Goal: Task Accomplishment & Management: Use online tool/utility

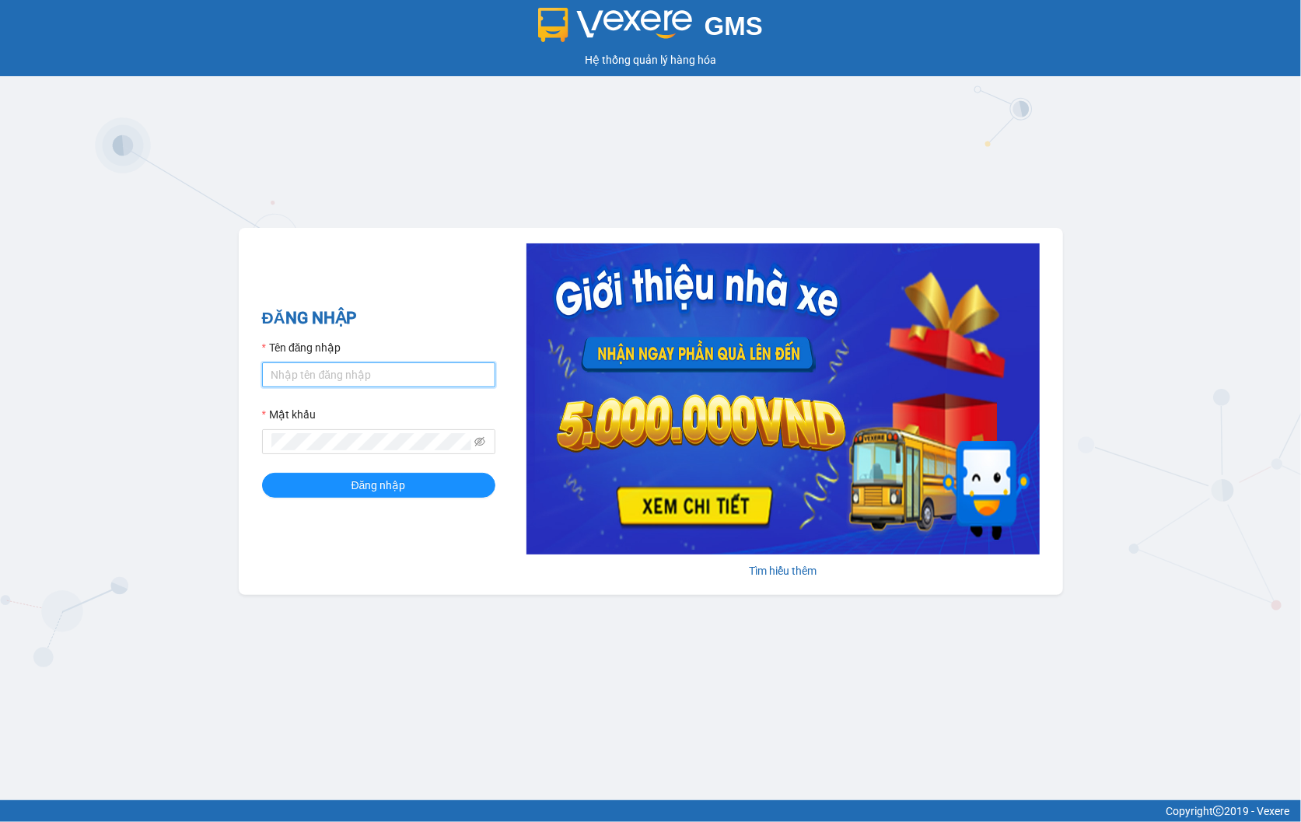
click at [353, 383] on input "Tên đăng nhập" at bounding box center [378, 374] width 233 height 25
type input "thuyhang.thoidai"
click at [363, 501] on div "ĐĂNG NHẬP Tên đăng nhập thuyhang.thoidai Mật khẩu Đăng nhập" at bounding box center [378, 412] width 233 height 212
click at [335, 481] on button "Đăng nhập" at bounding box center [378, 485] width 233 height 25
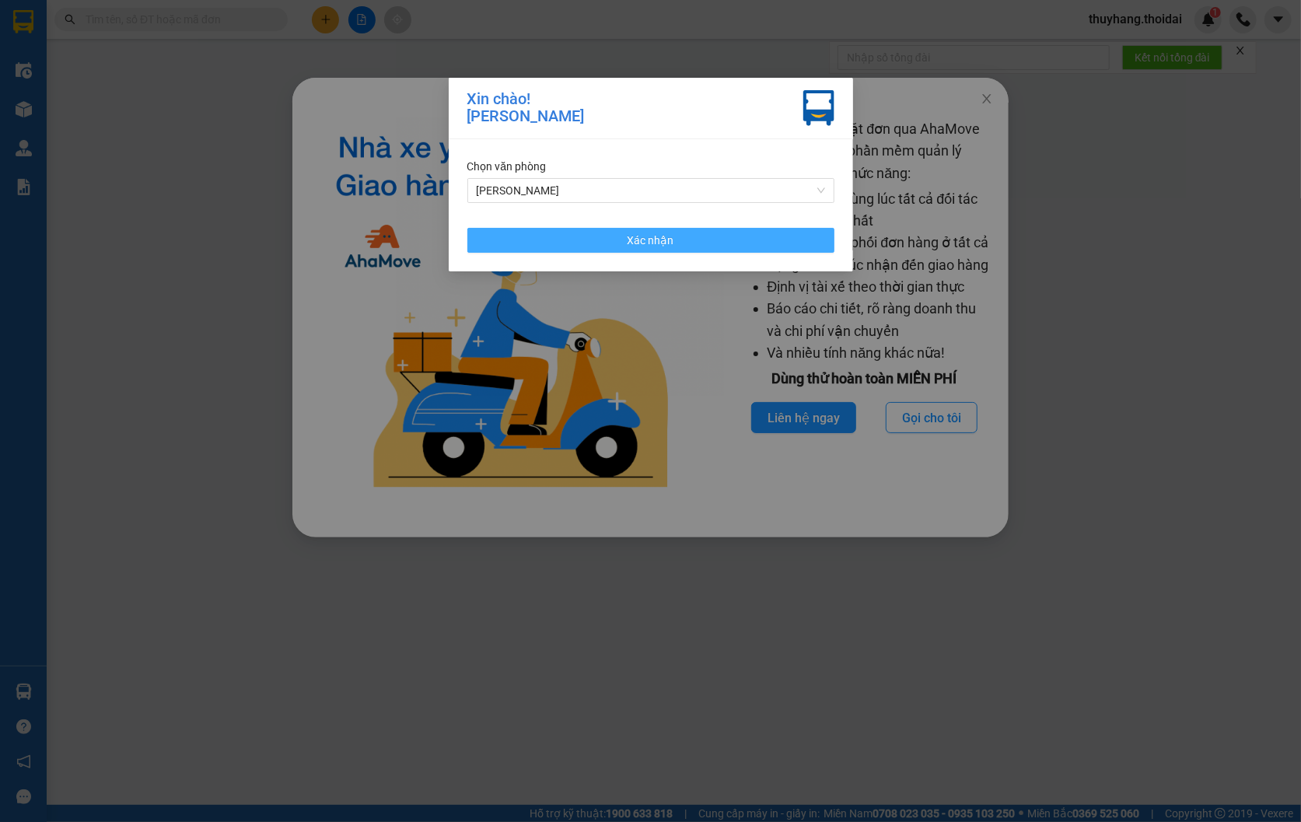
drag, startPoint x: 625, startPoint y: 237, endPoint x: 2, endPoint y: 394, distance: 642.5
click at [628, 241] on button "Xác nhận" at bounding box center [650, 240] width 367 height 25
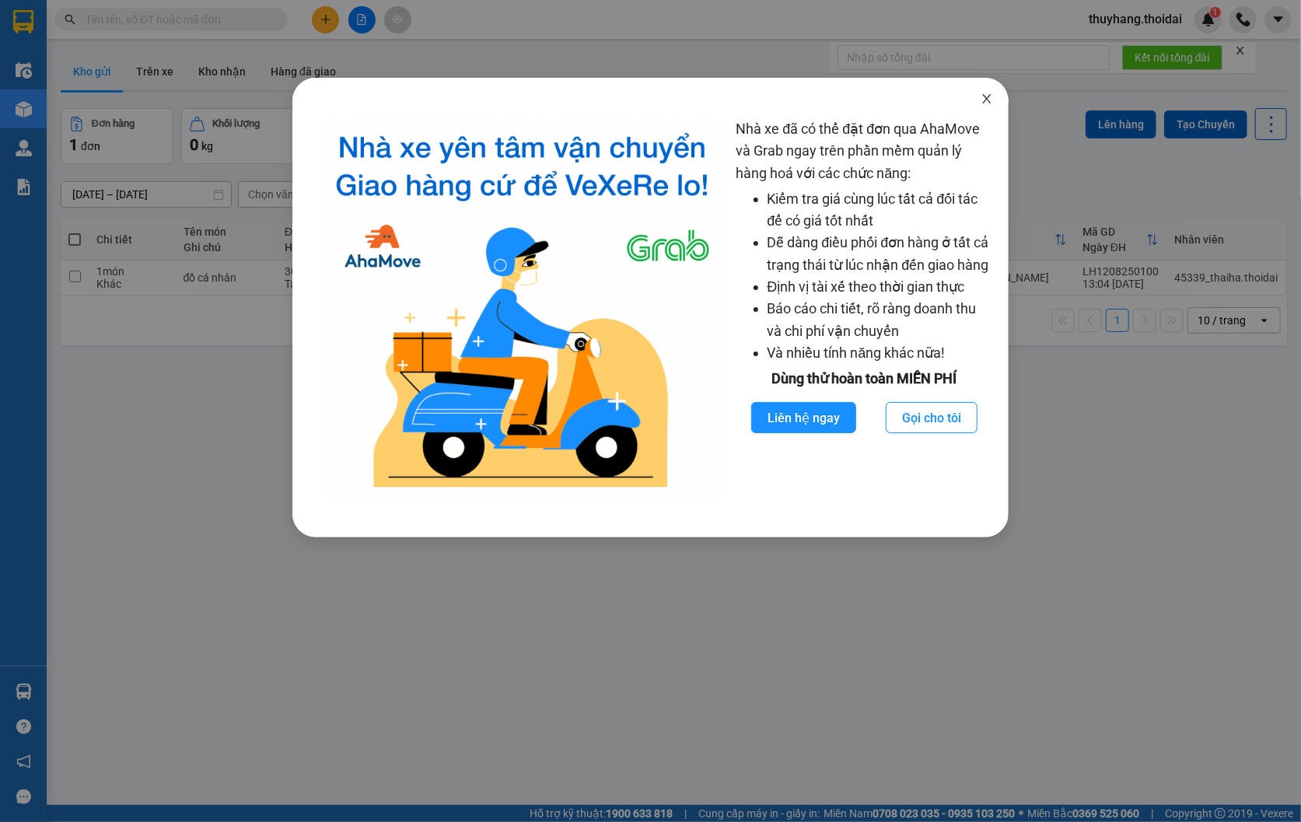
click at [983, 99] on icon "close" at bounding box center [987, 99] width 12 height 12
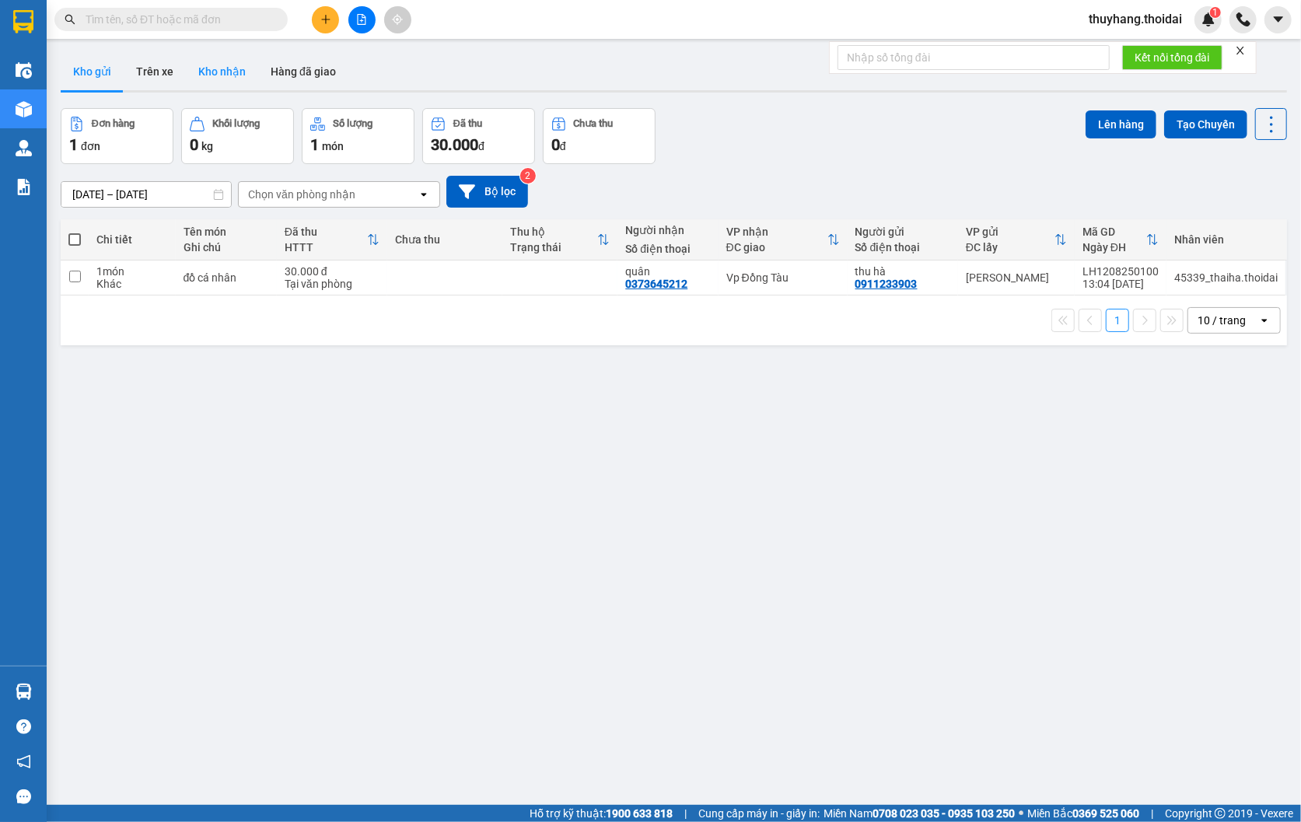
click at [245, 81] on button "Kho nhận" at bounding box center [222, 71] width 72 height 37
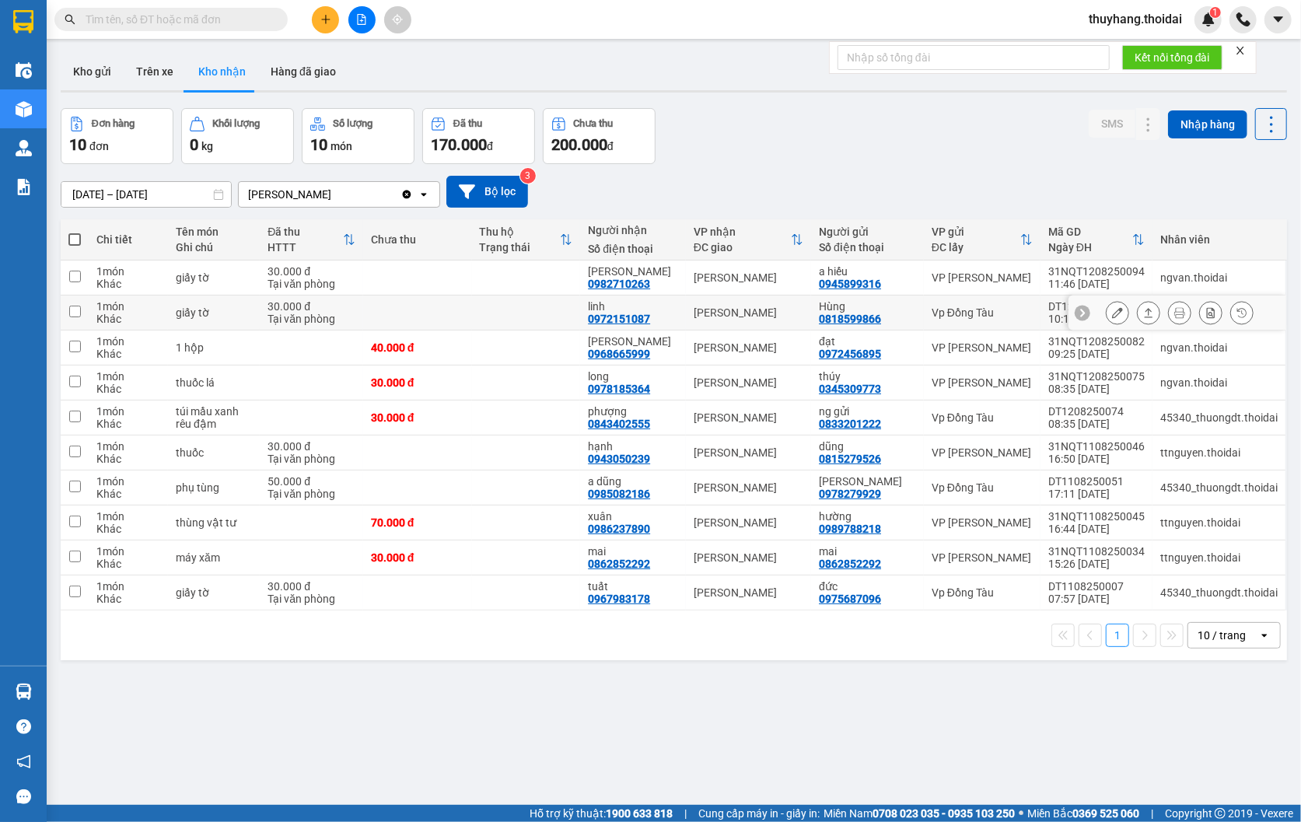
click at [529, 317] on td at bounding box center [526, 313] width 109 height 35
checkbox input "true"
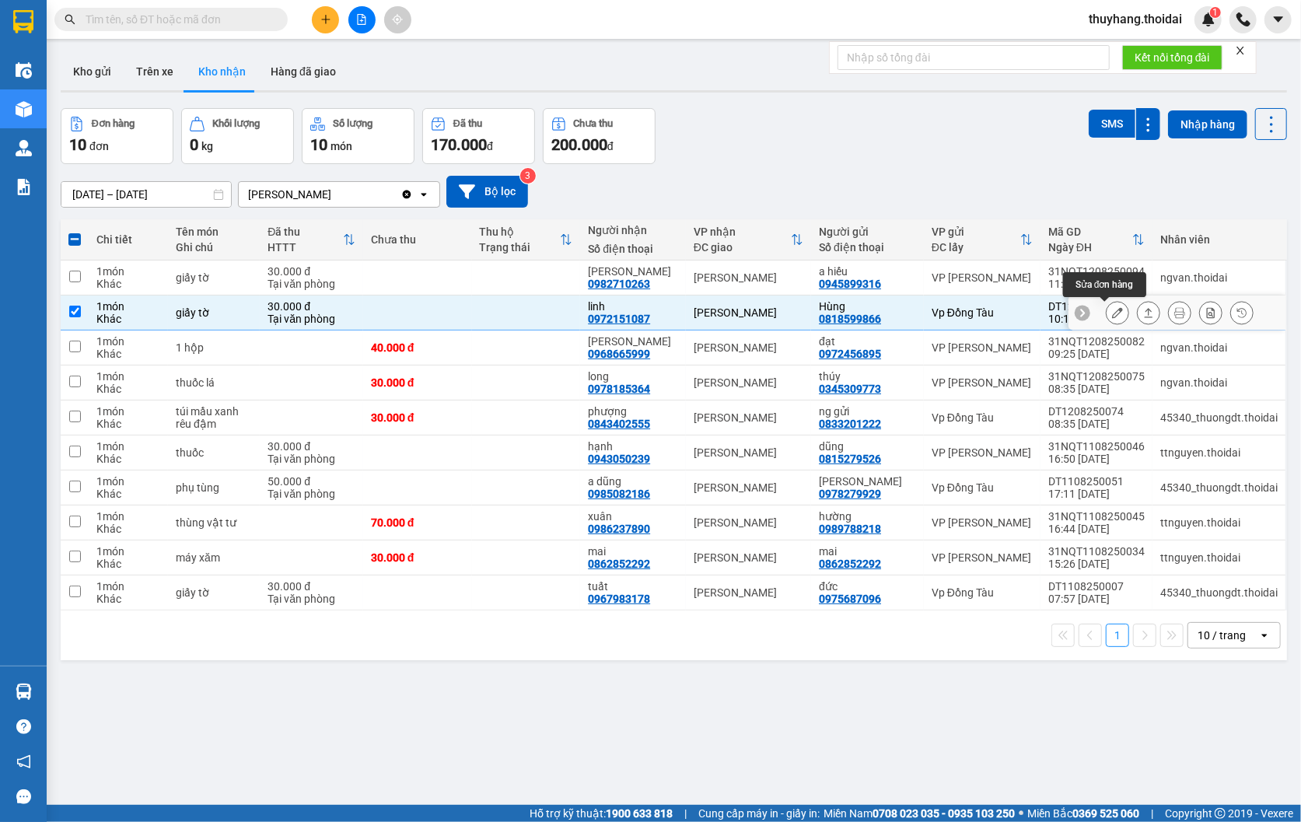
click at [1112, 308] on icon at bounding box center [1117, 312] width 11 height 11
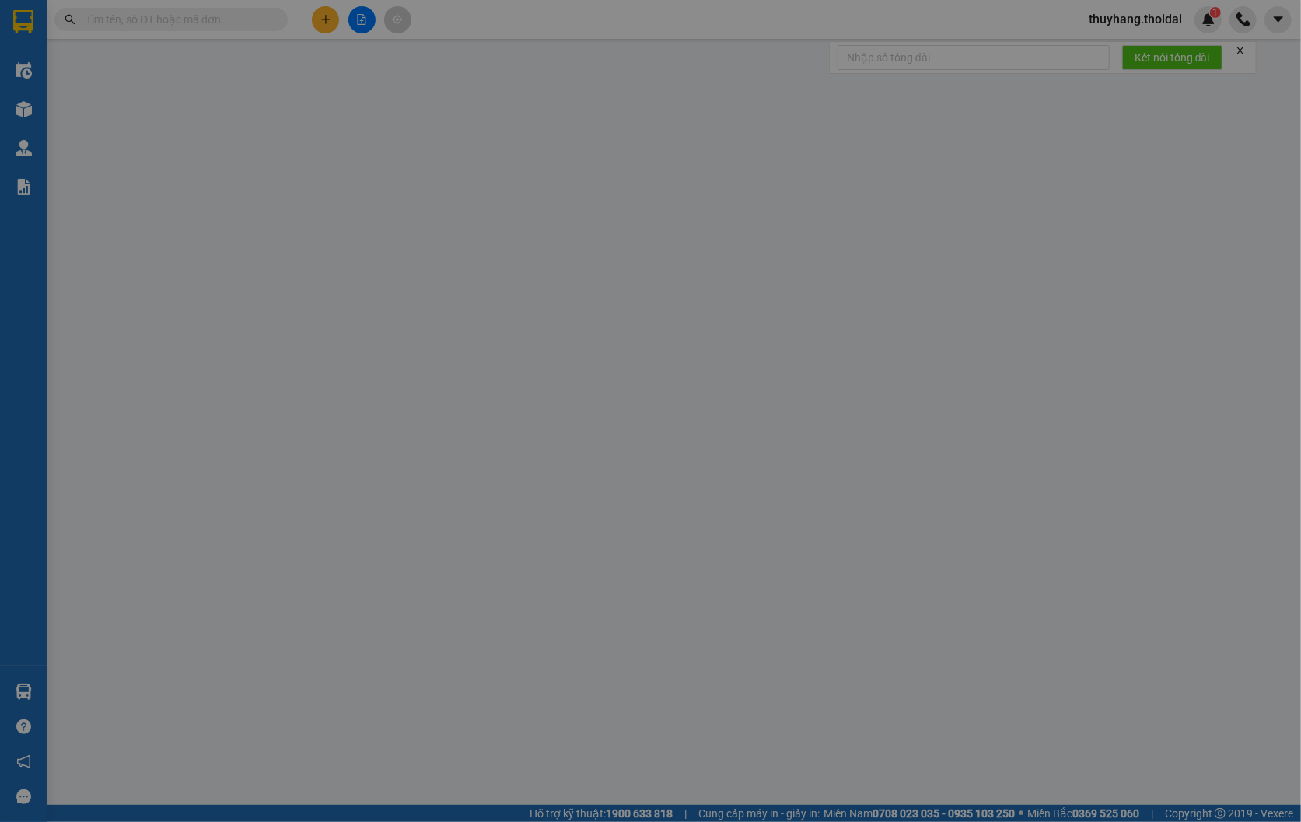
type input "0818599866"
type input "Hùng"
type input "0972151087"
type input "linh"
type input "30.000"
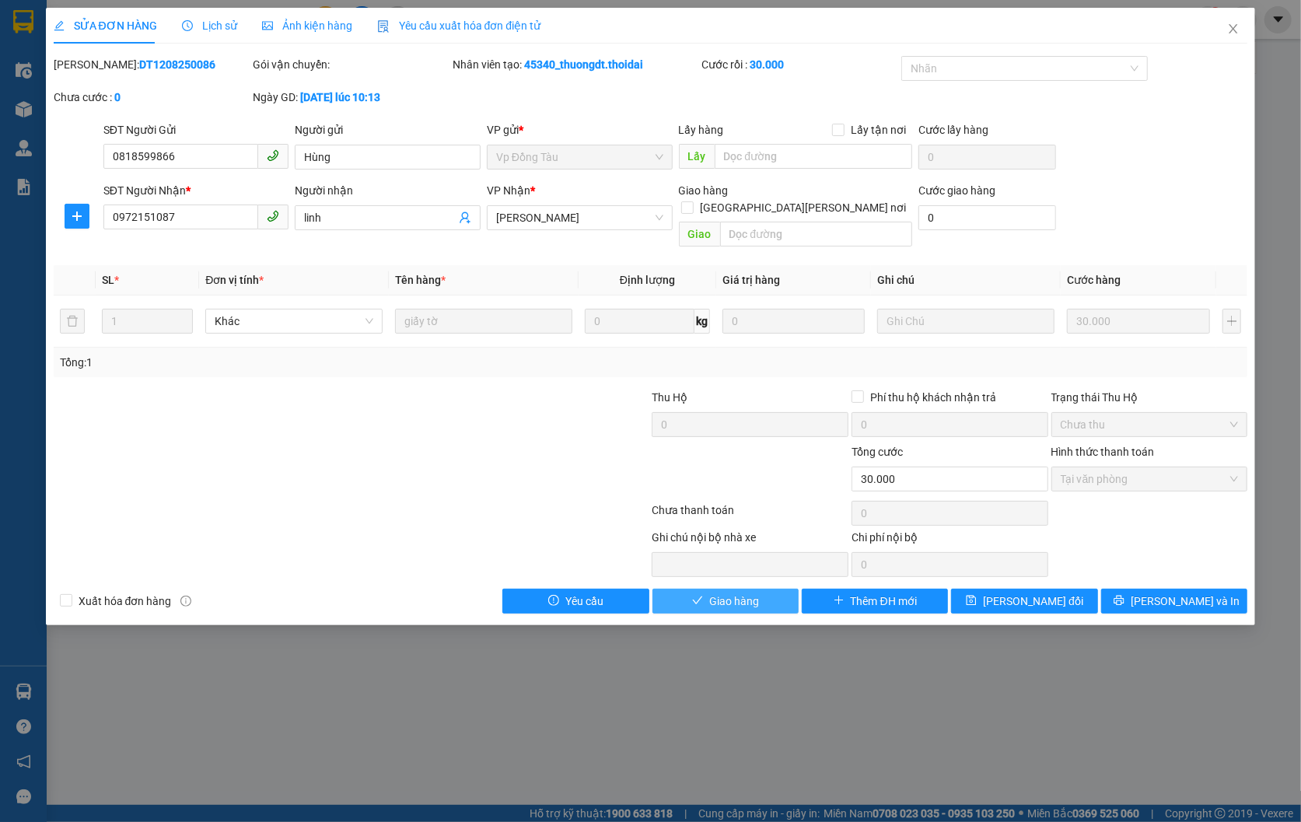
click at [742, 593] on span "Giao hàng" at bounding box center [734, 601] width 50 height 17
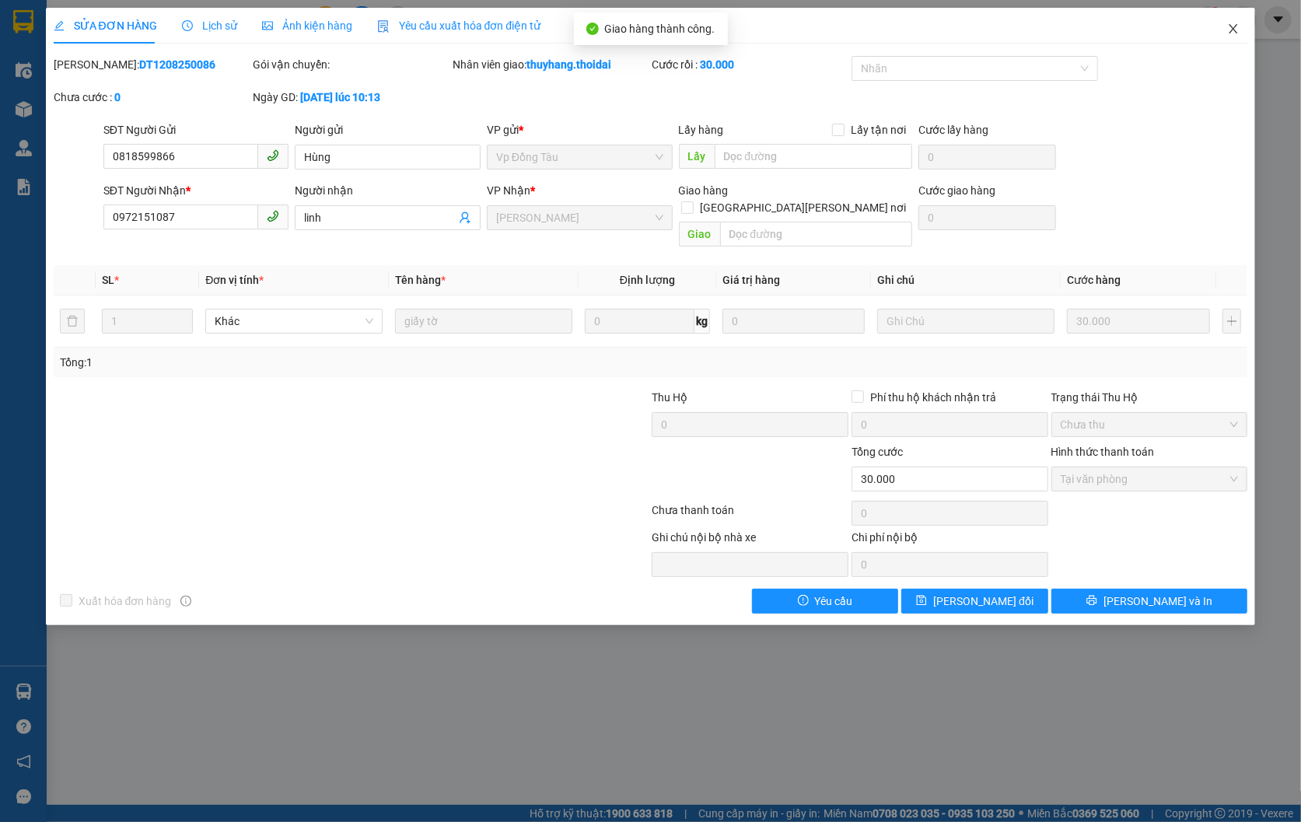
click at [1232, 32] on icon "close" at bounding box center [1234, 28] width 9 height 9
